Goal: Find specific page/section: Find specific page/section

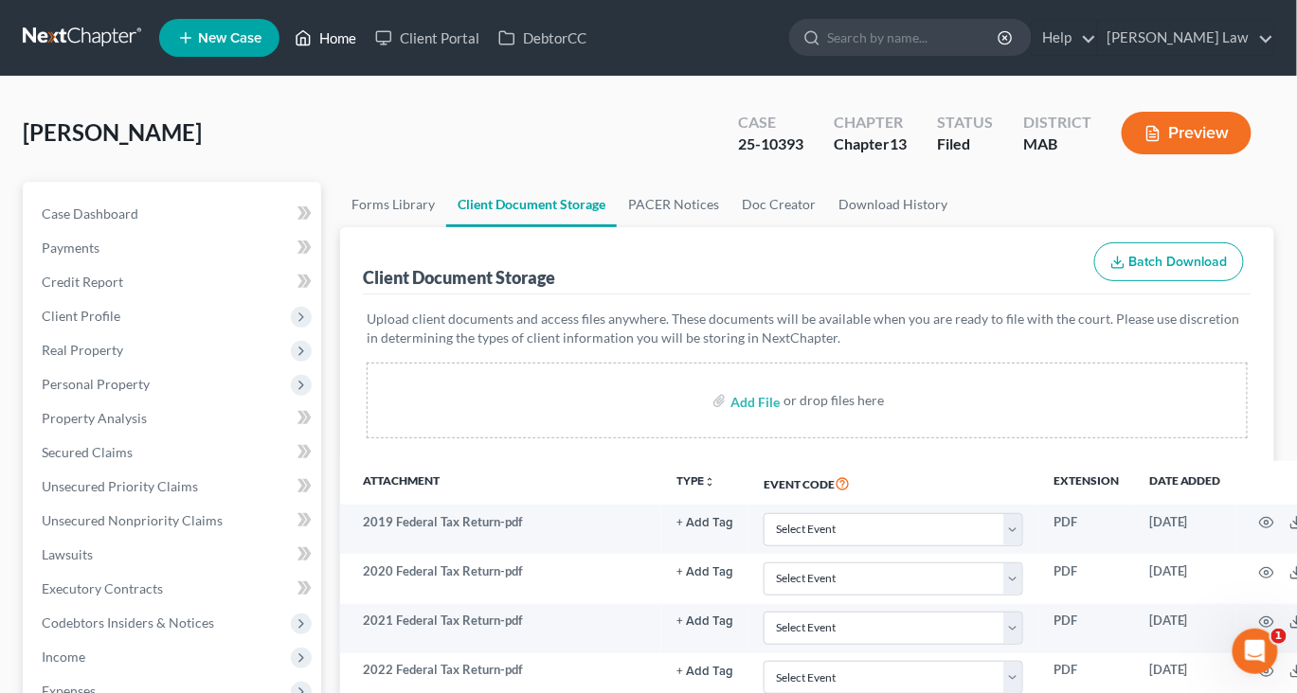
click at [311, 45] on icon at bounding box center [303, 38] width 13 height 14
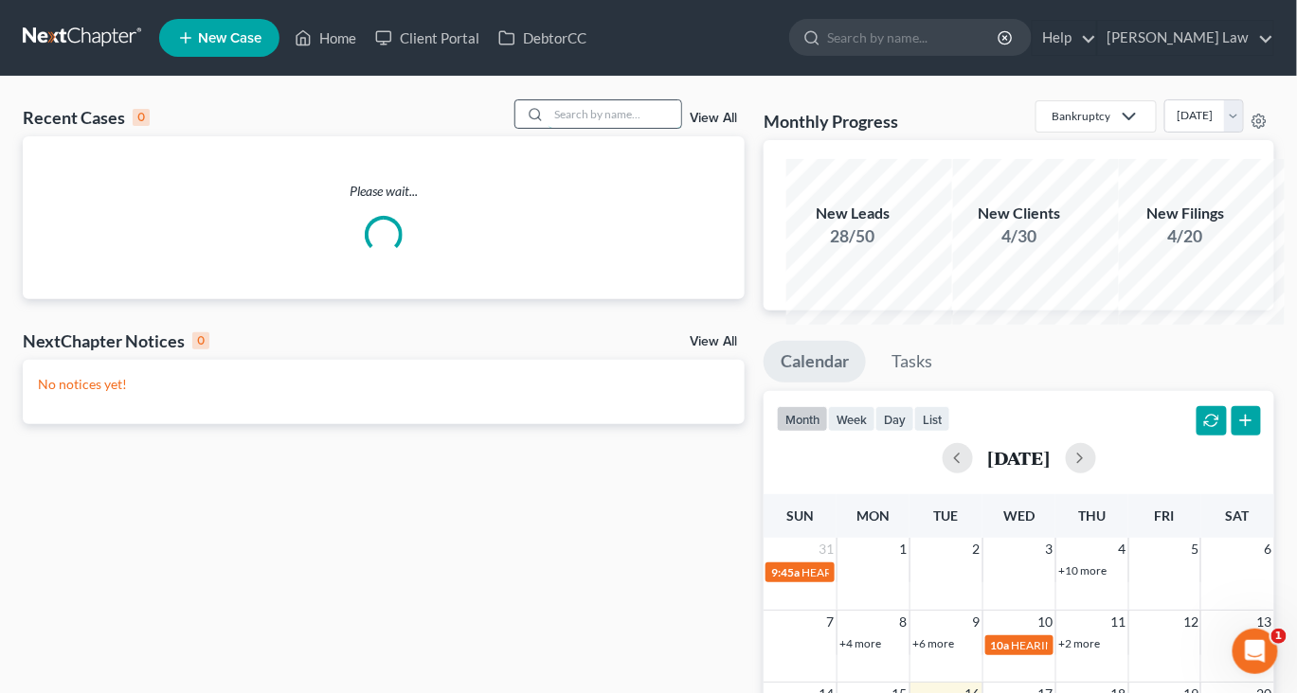
click at [567, 128] on input "search" at bounding box center [615, 113] width 133 height 27
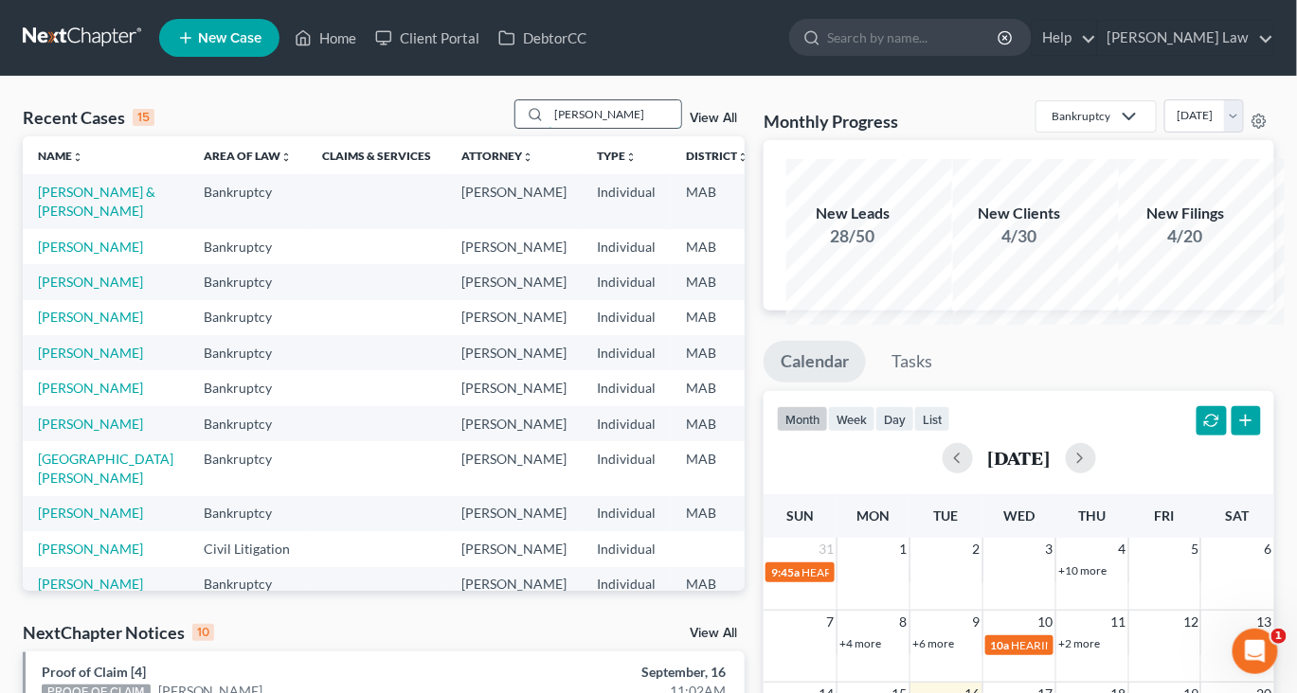
type input "[PERSON_NAME]"
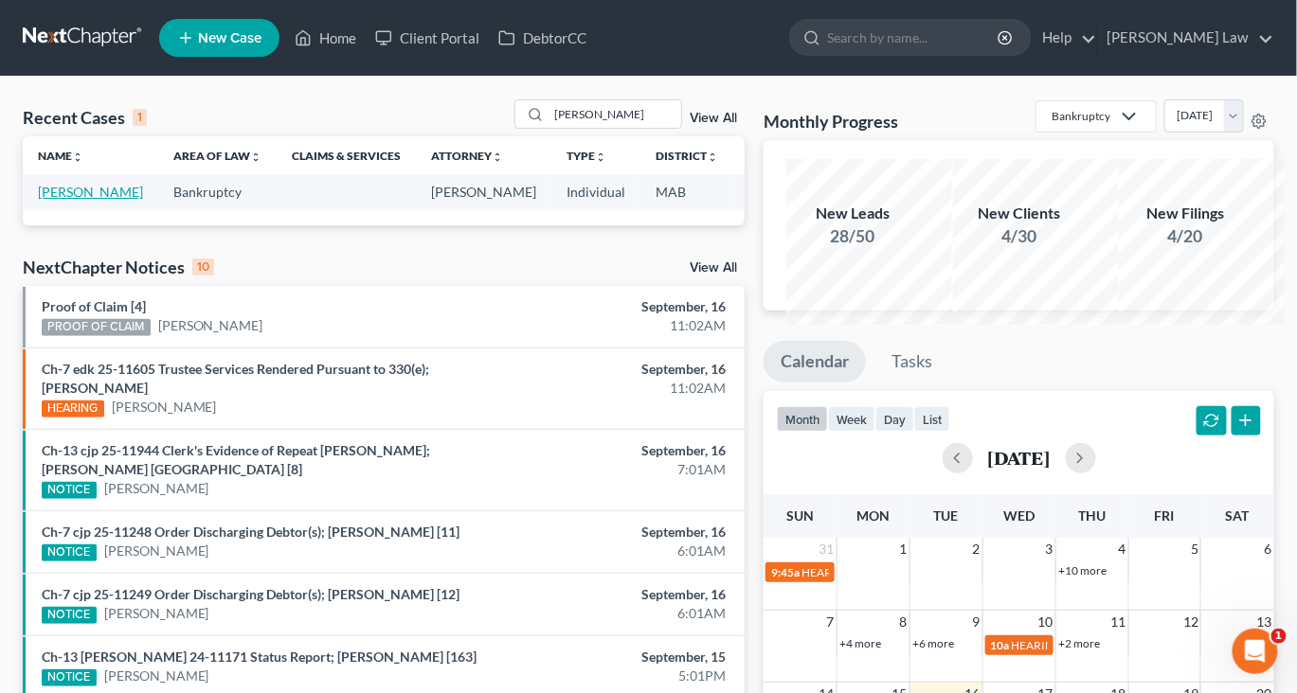
click at [68, 200] on link "[PERSON_NAME]" at bounding box center [90, 192] width 105 height 16
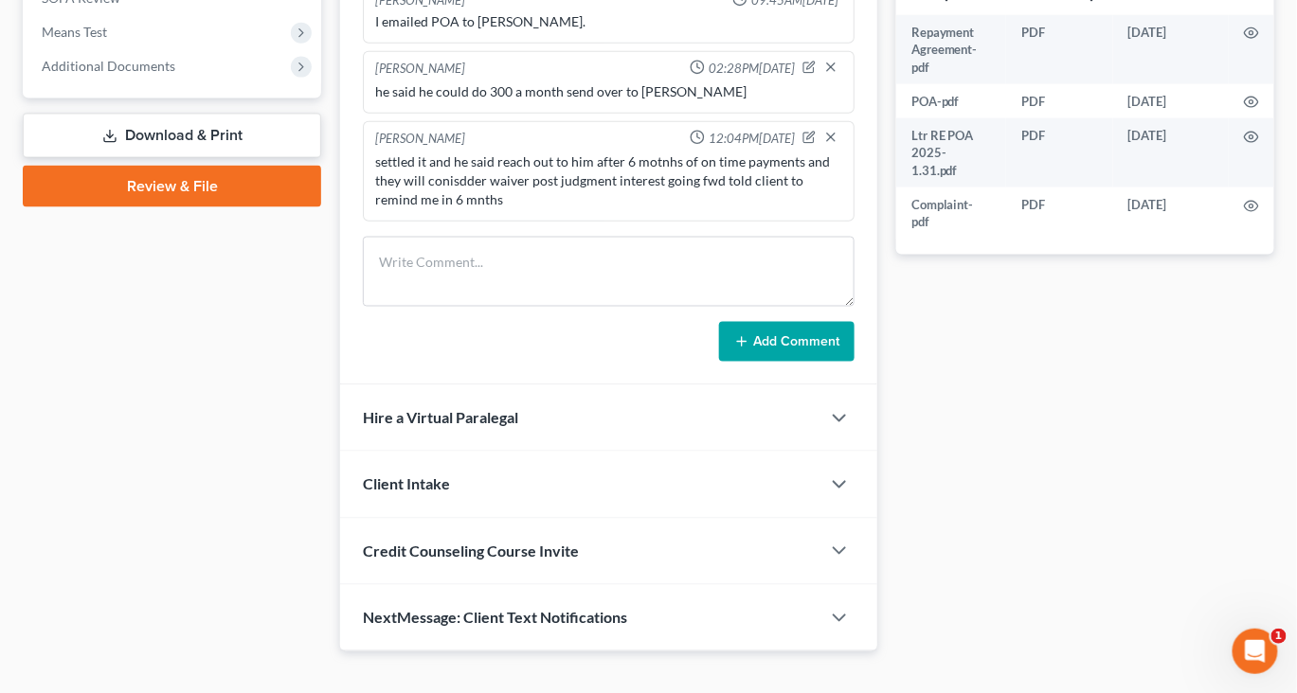
scroll to position [315, 0]
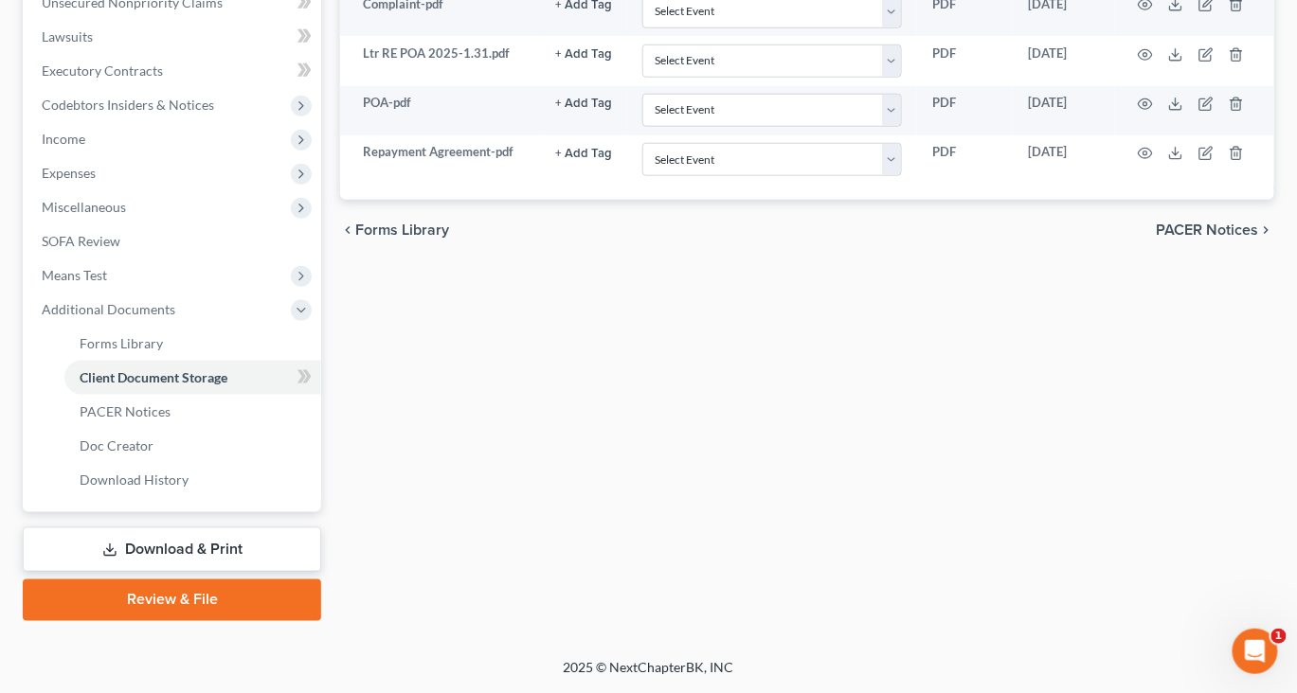
scroll to position [566, 0]
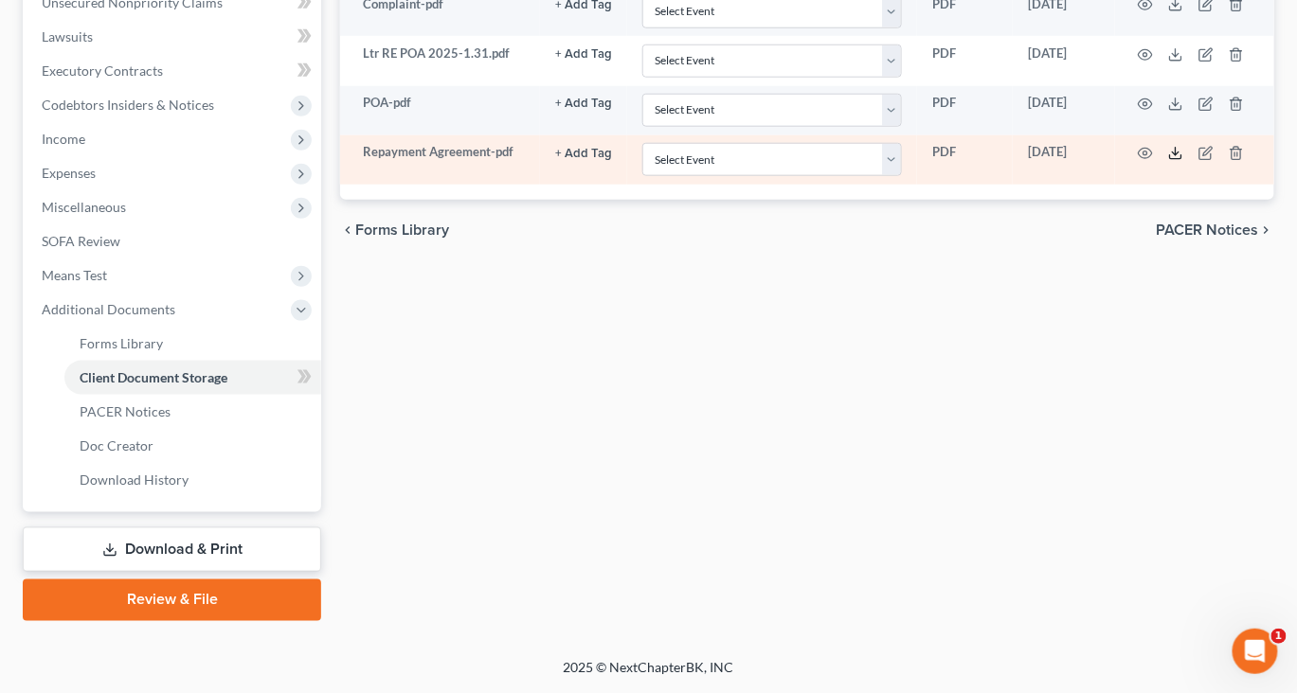
click at [1183, 161] on icon at bounding box center [1175, 153] width 15 height 15
